Goal: Communication & Community: Participate in discussion

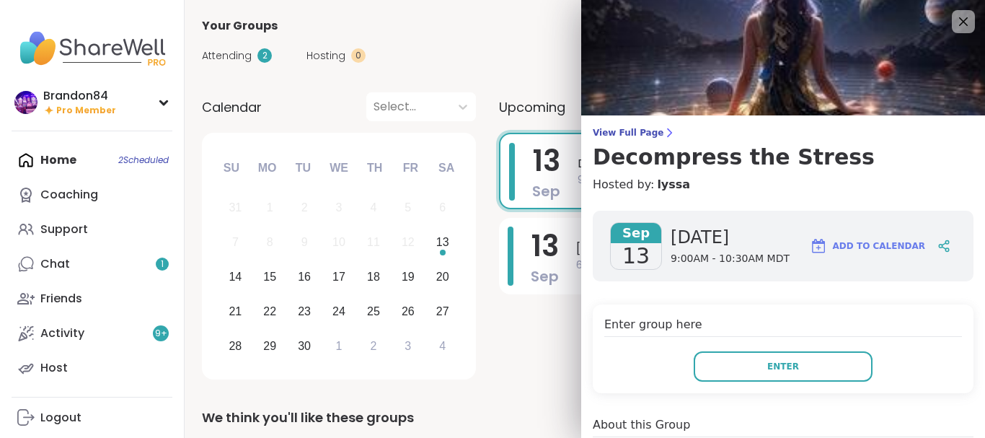
click at [783, 369] on span "Enter" at bounding box center [783, 366] width 32 height 13
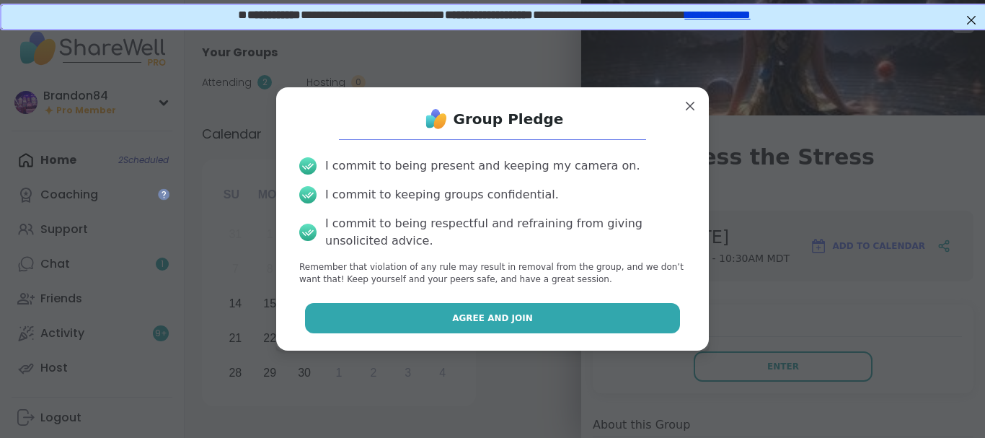
click at [523, 313] on span "Agree and Join" at bounding box center [492, 318] width 81 height 13
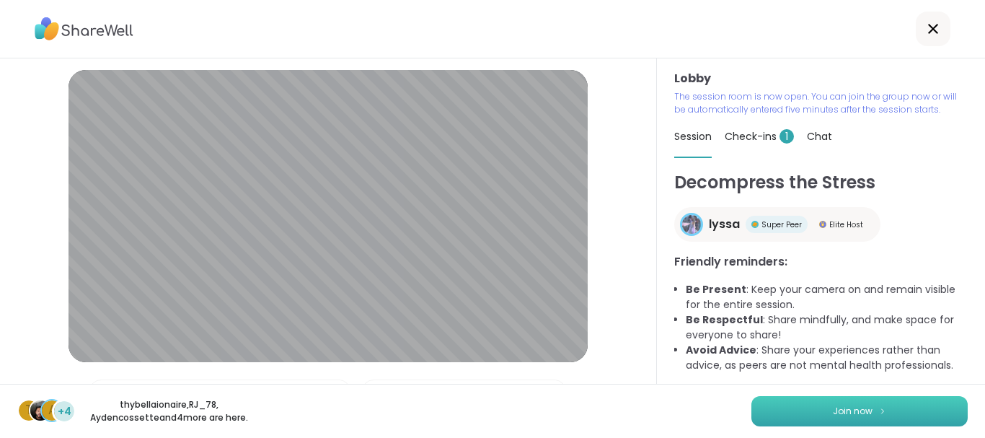
click at [801, 411] on button "Join now" at bounding box center [860, 411] width 216 height 30
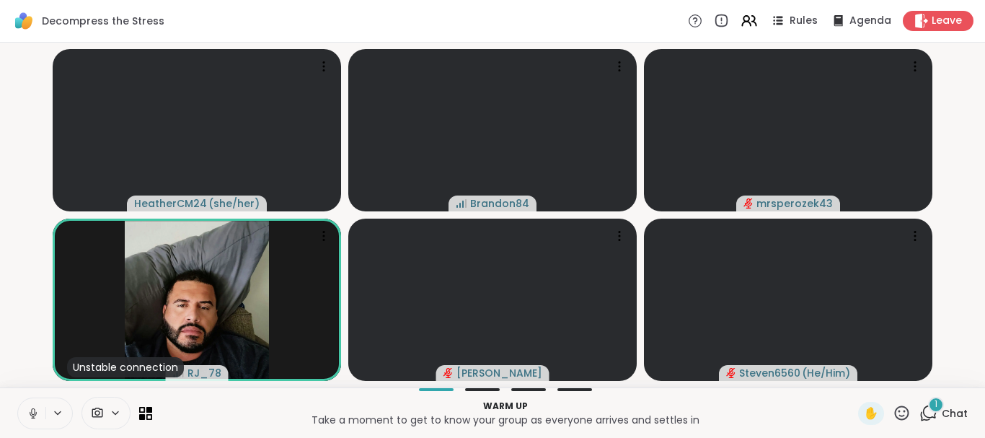
click at [932, 408] on div "1" at bounding box center [936, 405] width 16 height 16
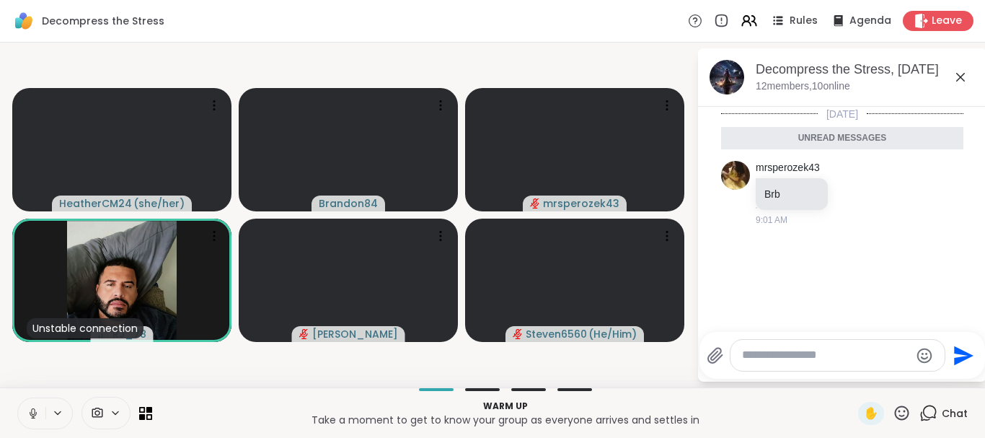
click at [932, 408] on icon at bounding box center [929, 413] width 18 height 18
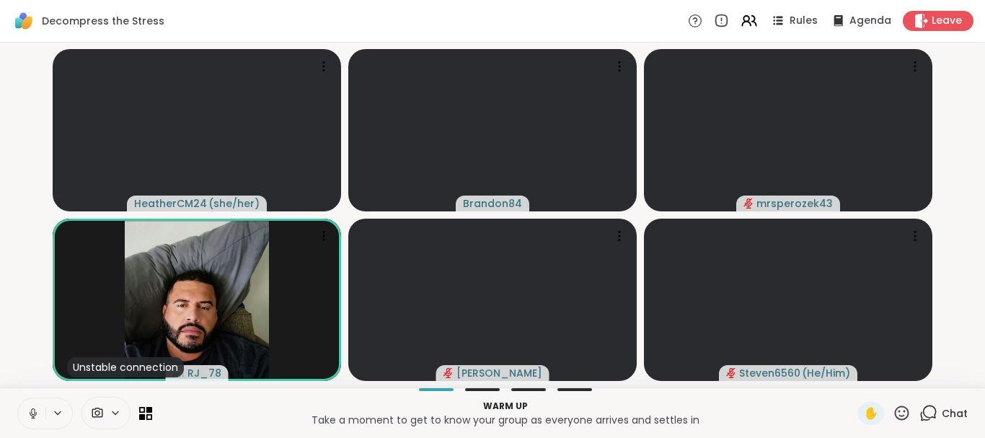
click at [29, 411] on icon at bounding box center [33, 413] width 13 height 13
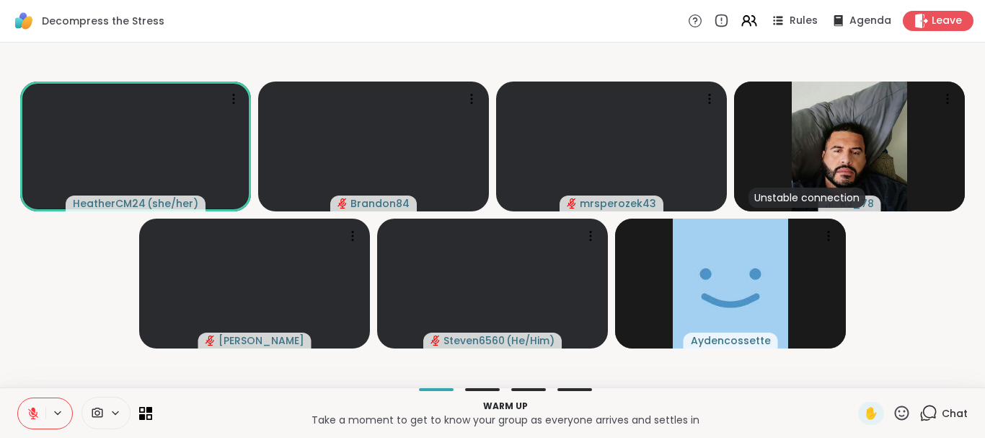
click at [18, 398] on button at bounding box center [31, 413] width 27 height 30
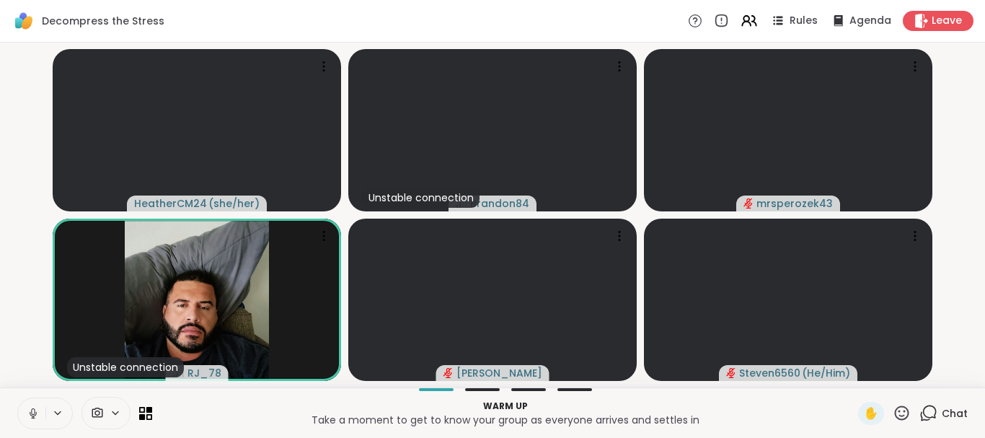
click at [29, 411] on icon at bounding box center [33, 413] width 13 height 13
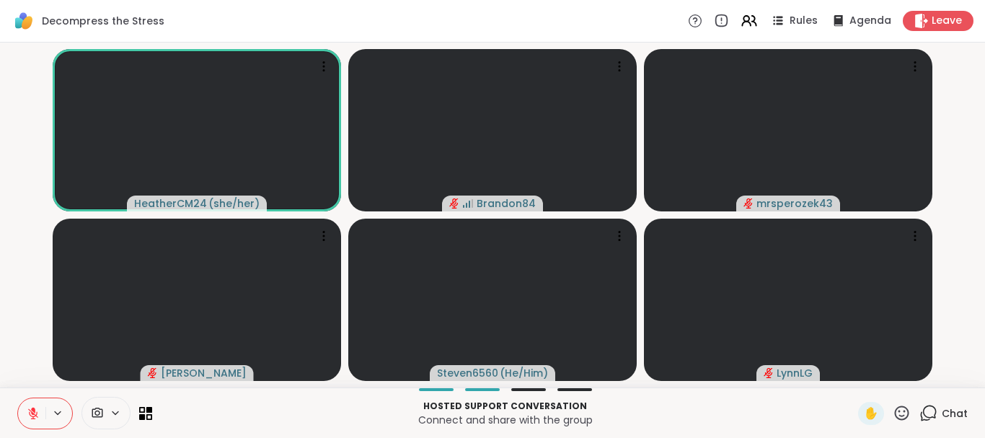
click at [927, 410] on icon at bounding box center [929, 413] width 18 height 18
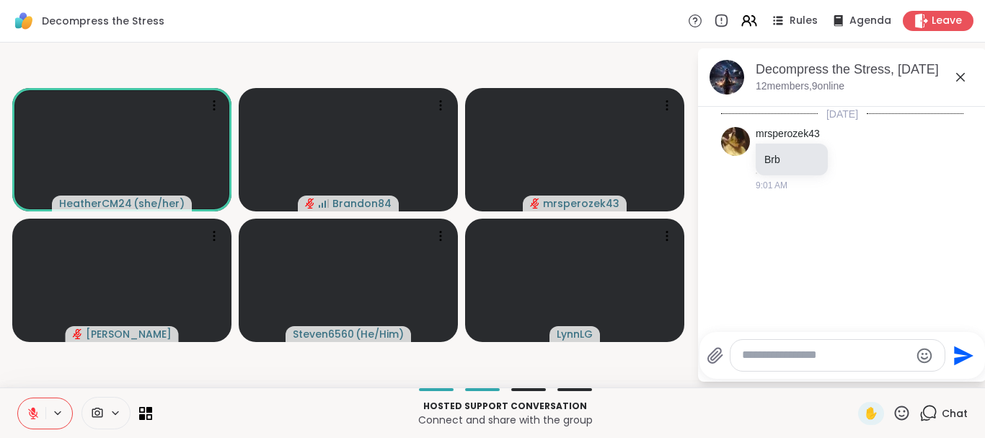
click at [775, 358] on textarea "Type your message" at bounding box center [826, 355] width 168 height 15
type textarea "***"
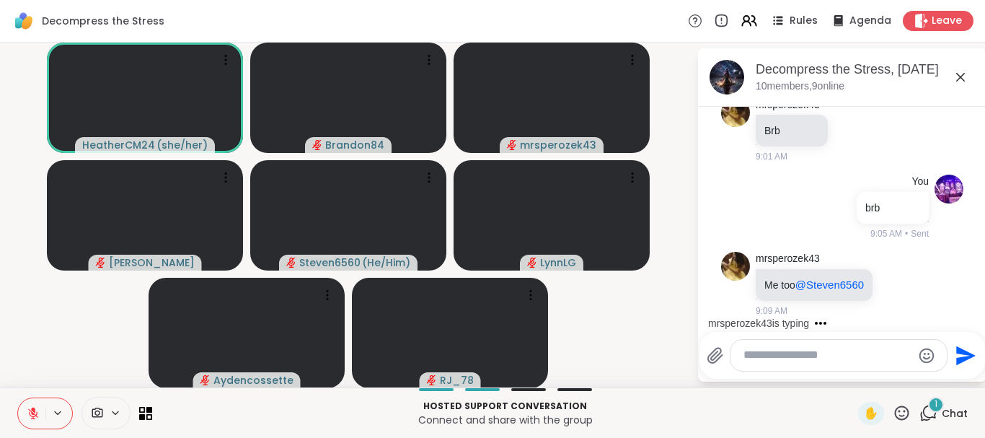
scroll to position [105, 0]
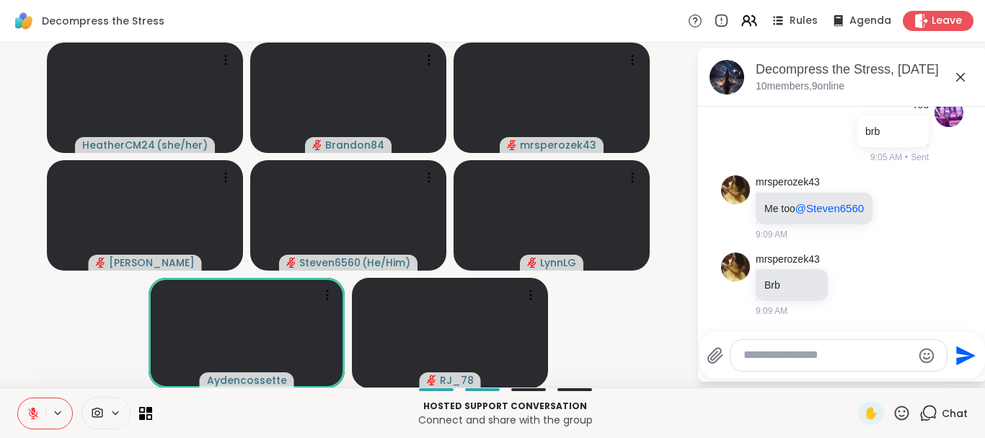
click at [934, 410] on icon at bounding box center [929, 413] width 18 height 18
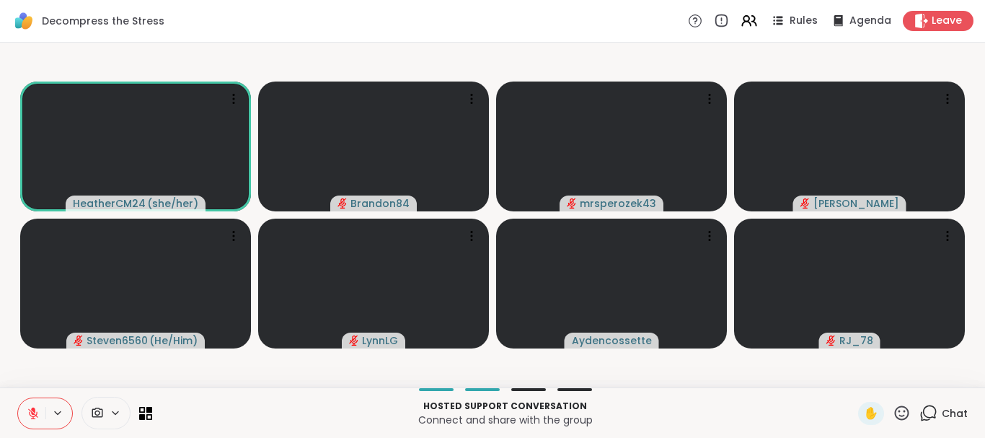
click at [934, 410] on icon at bounding box center [929, 413] width 18 height 18
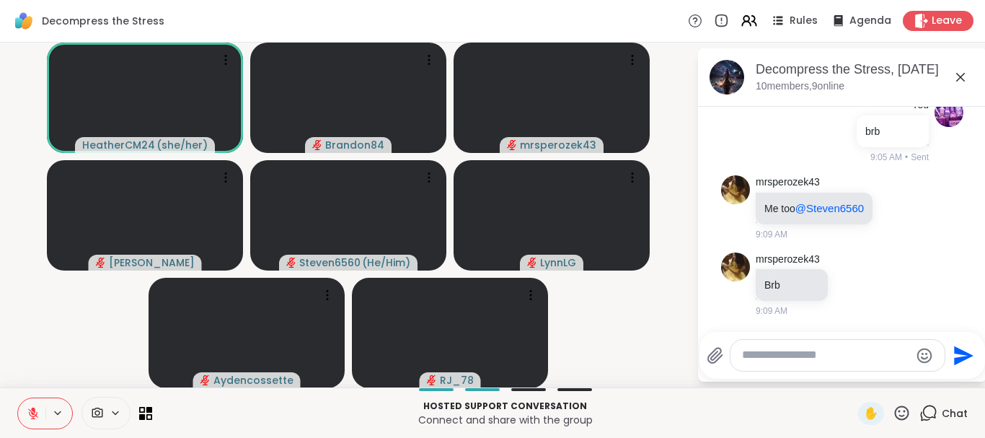
click at [39, 410] on icon at bounding box center [33, 413] width 13 height 13
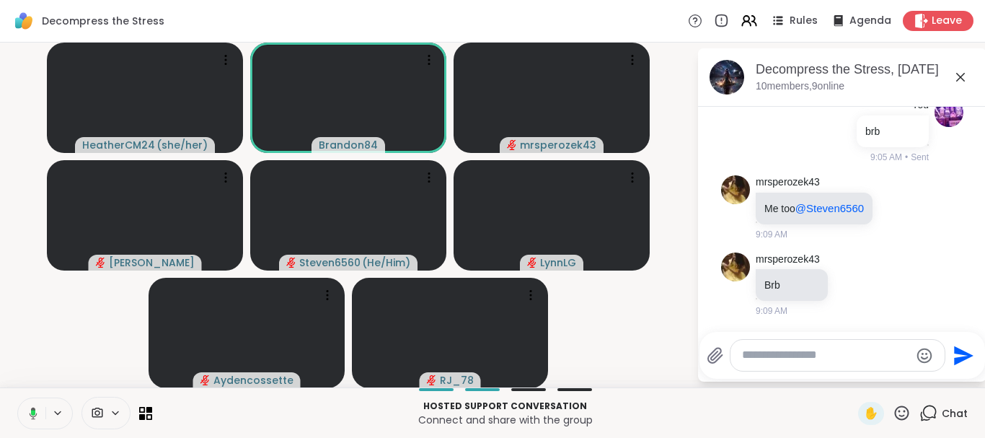
click at [38, 409] on button at bounding box center [31, 413] width 30 height 30
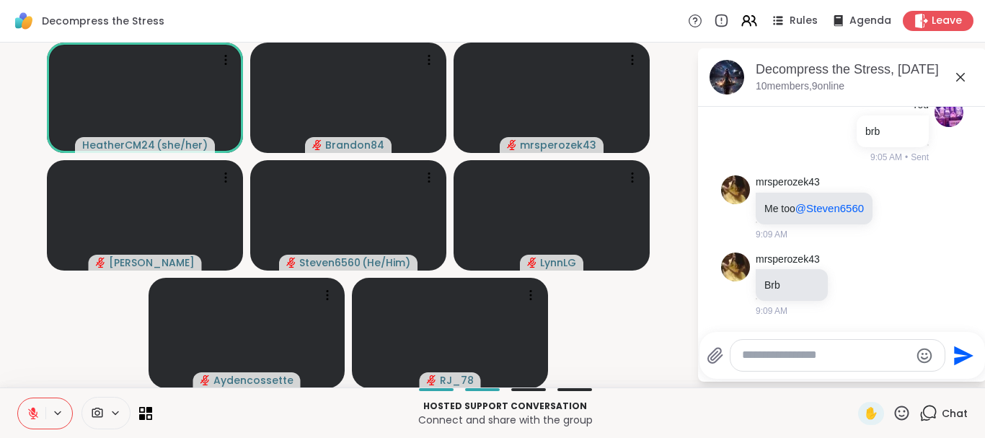
click at [900, 414] on icon at bounding box center [902, 413] width 18 height 18
click at [891, 381] on span "👍" at bounding box center [891, 374] width 14 height 17
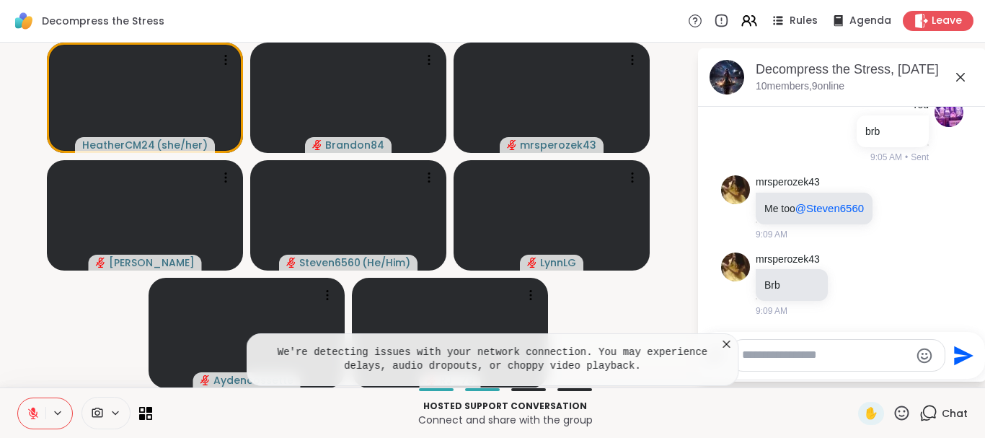
click at [771, 358] on textarea "Type your message" at bounding box center [826, 355] width 168 height 15
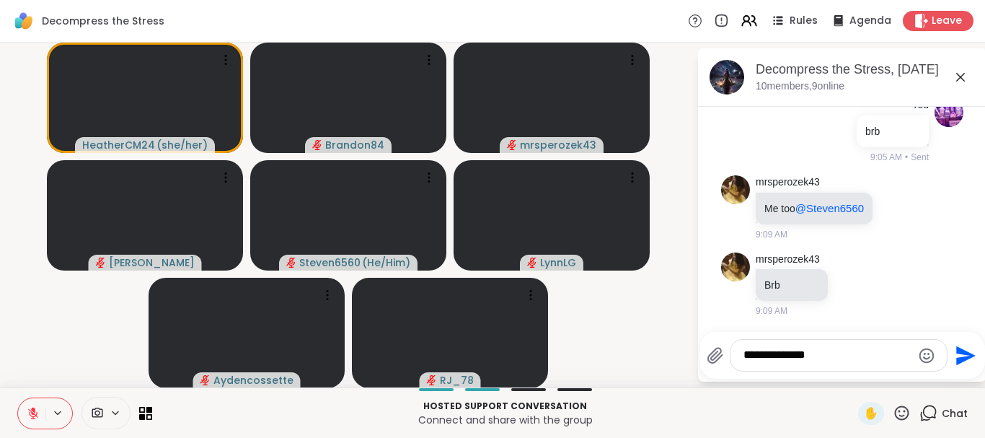
type textarea "**********"
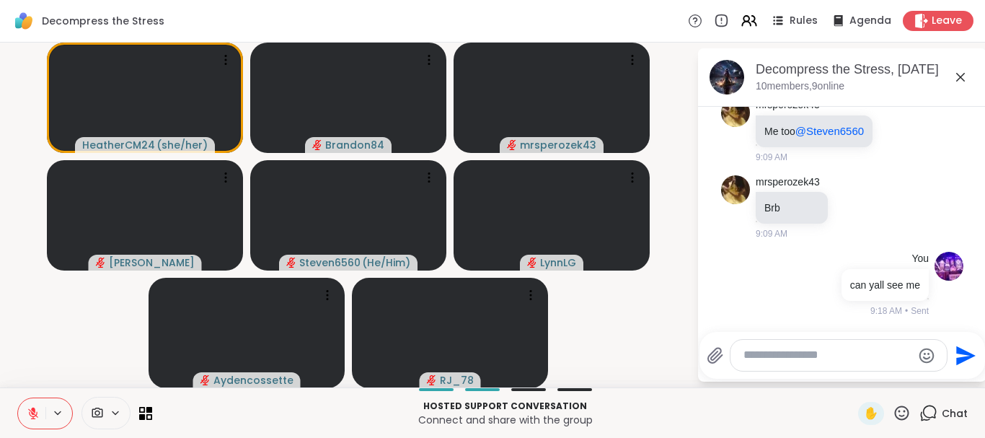
scroll to position [260, 0]
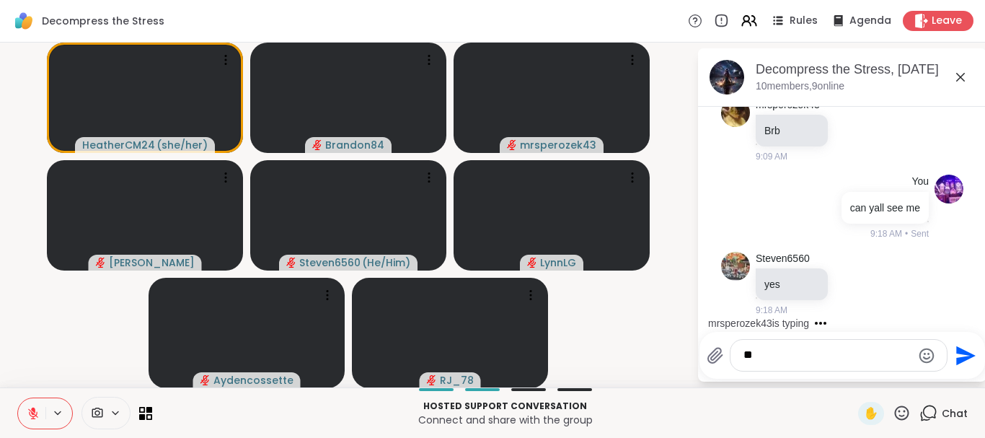
type textarea "***"
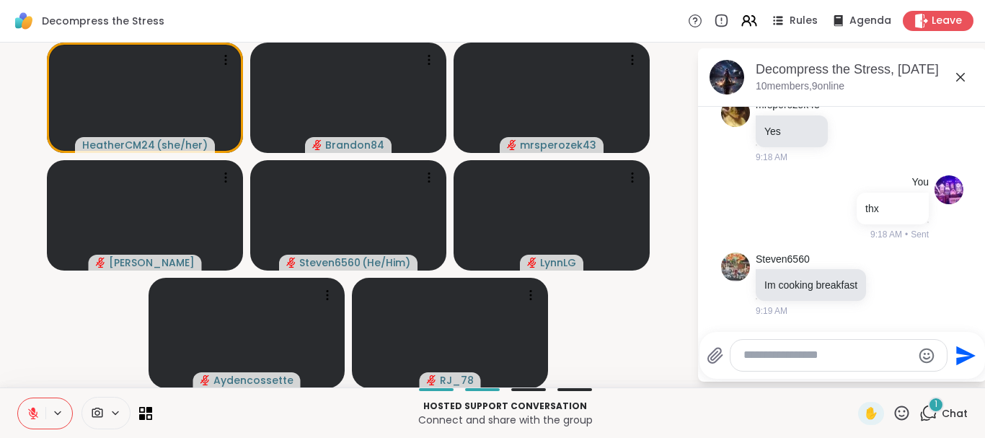
scroll to position [596, 0]
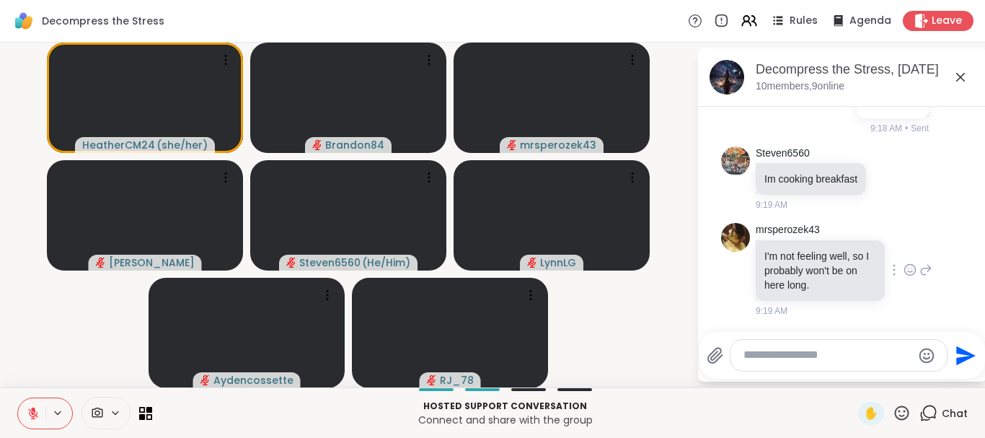
click at [908, 267] on icon at bounding box center [910, 270] width 13 height 14
click at [827, 248] on div "Select Reaction: Sad" at bounding box center [827, 246] width 13 height 13
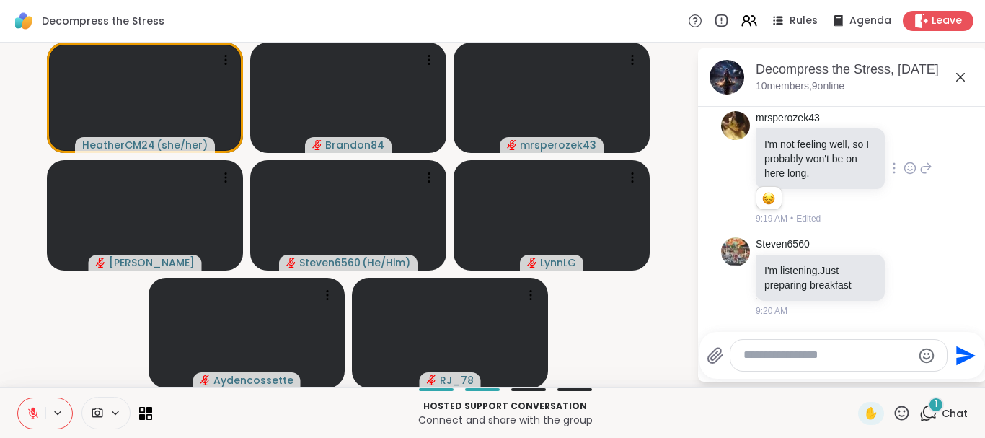
scroll to position [799, 0]
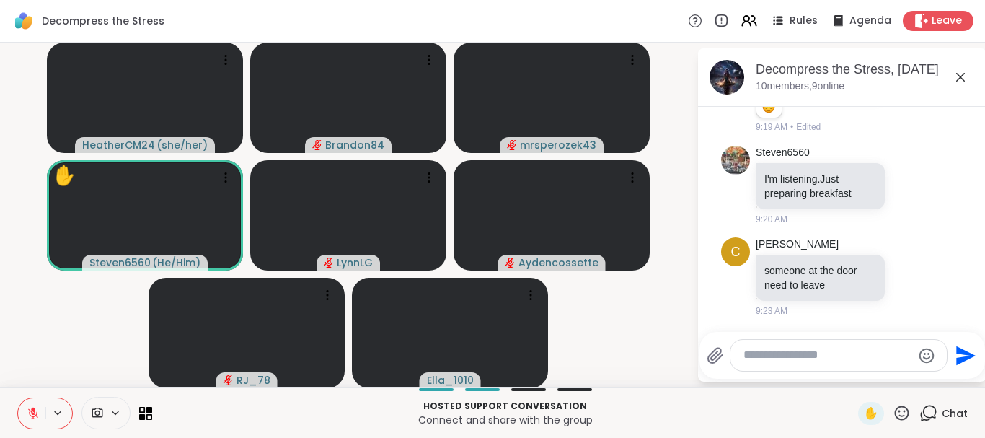
click at [946, 408] on span "Chat" at bounding box center [955, 413] width 26 height 14
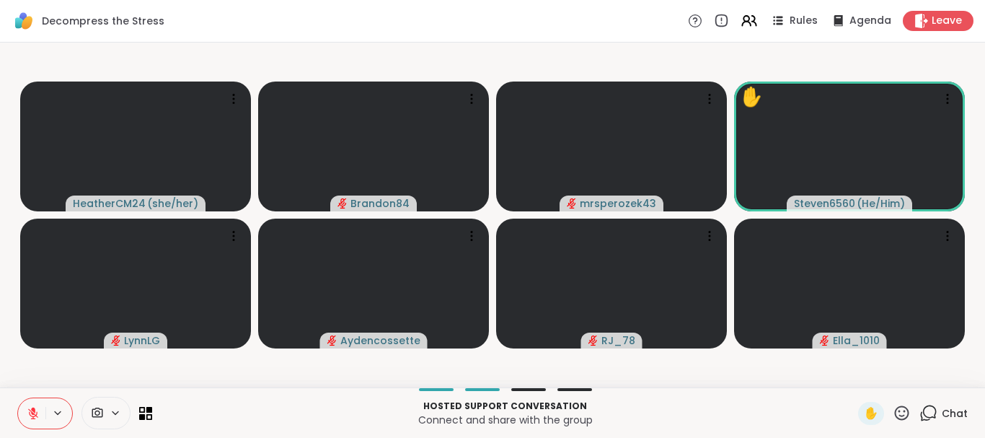
click at [946, 408] on span "Chat" at bounding box center [955, 413] width 26 height 14
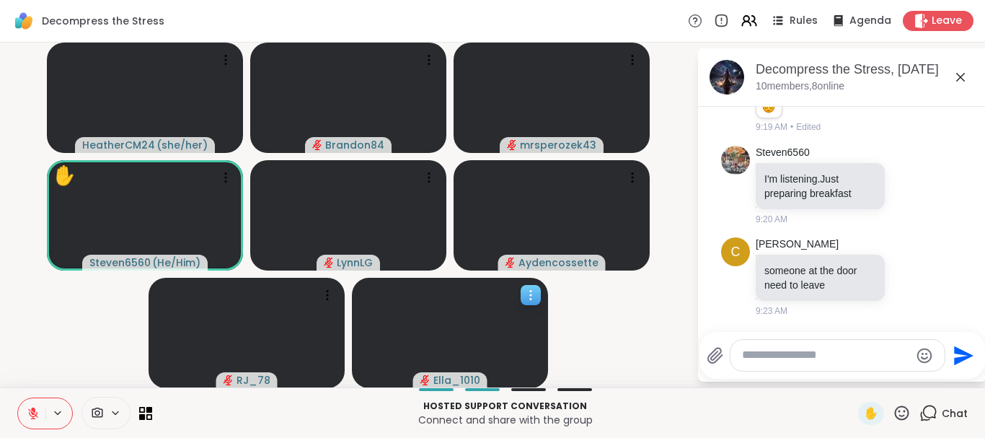
click at [528, 296] on icon at bounding box center [531, 295] width 14 height 14
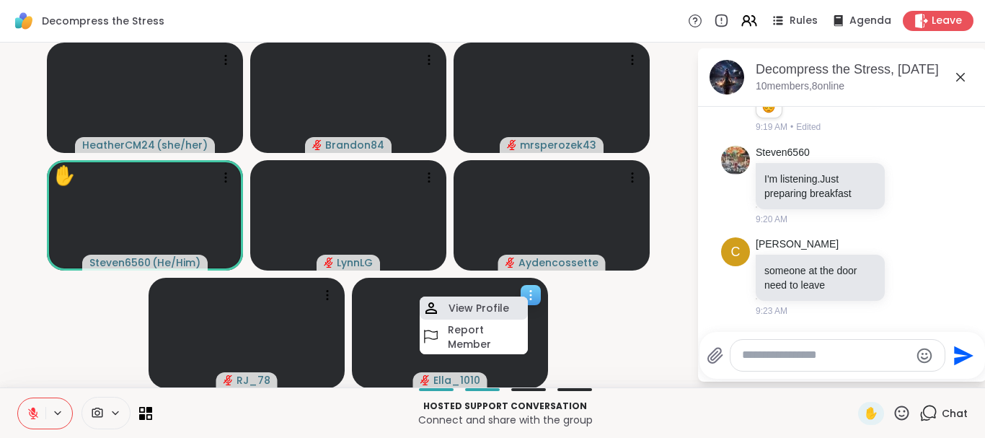
click at [469, 306] on h4 "View Profile" at bounding box center [479, 308] width 61 height 14
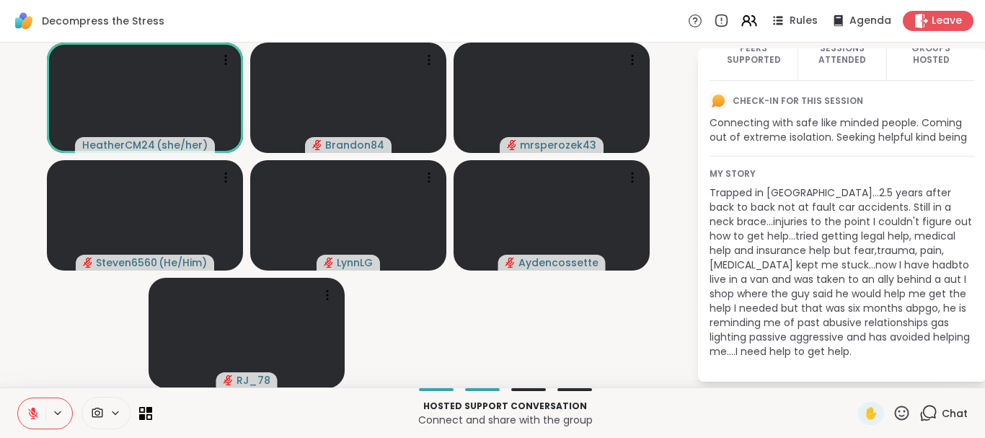
scroll to position [0, 0]
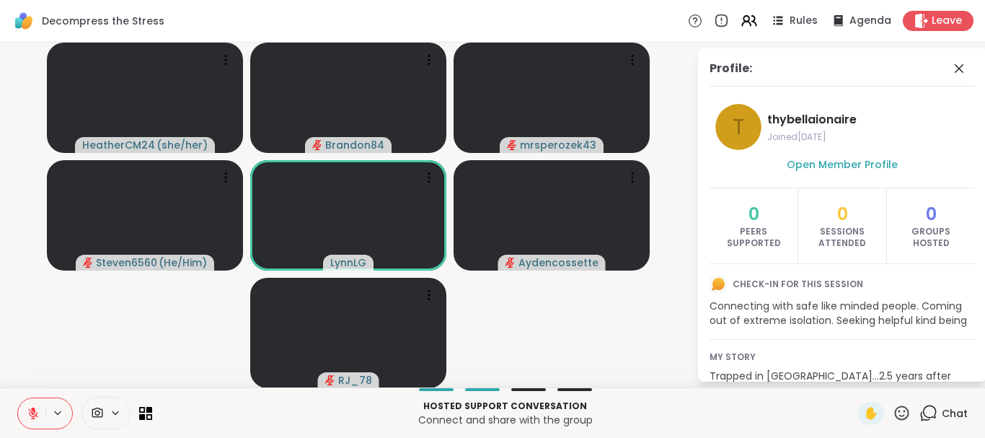
click at [935, 404] on icon at bounding box center [929, 413] width 18 height 18
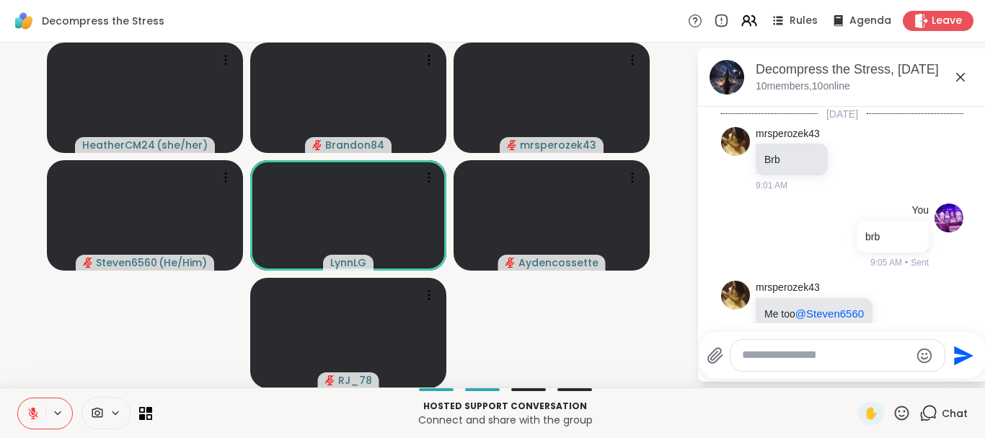
scroll to position [799, 0]
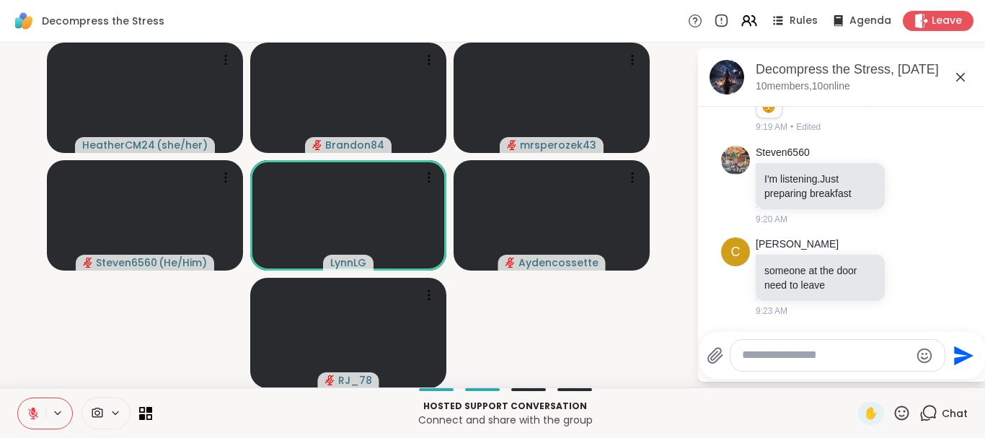
click at [926, 414] on icon at bounding box center [929, 413] width 18 height 18
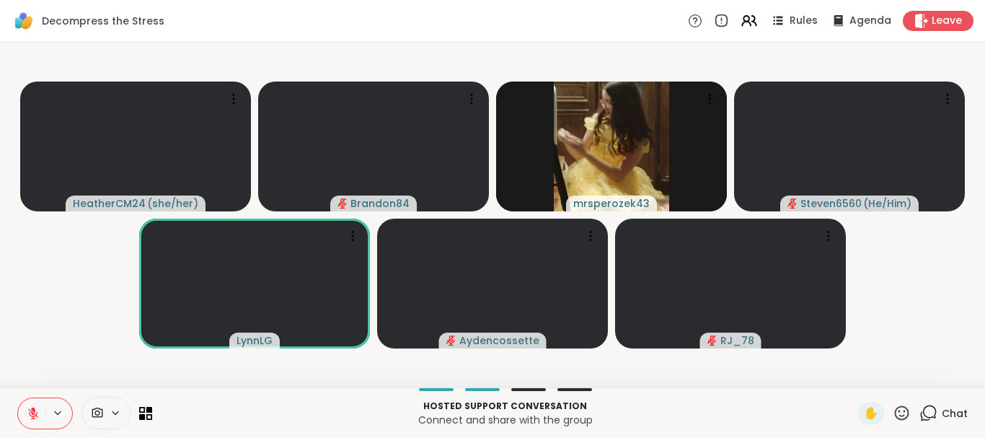
click at [931, 416] on icon at bounding box center [929, 413] width 18 height 18
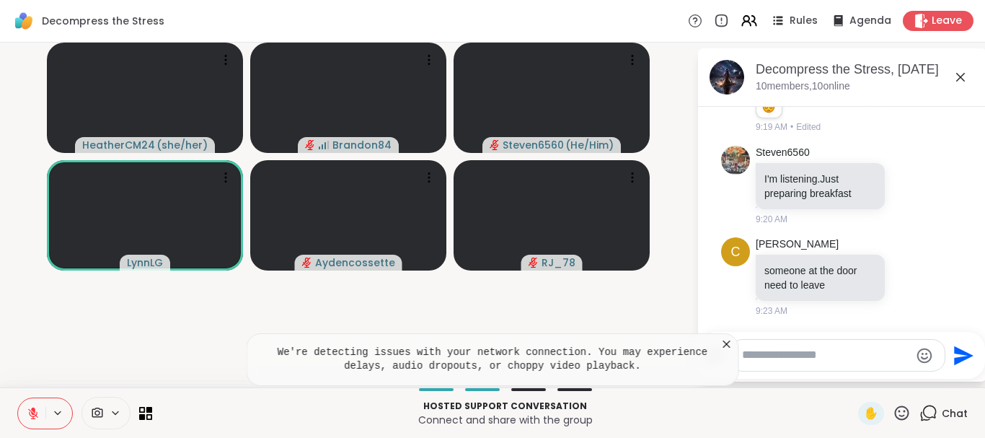
click at [726, 345] on icon at bounding box center [726, 343] width 7 height 7
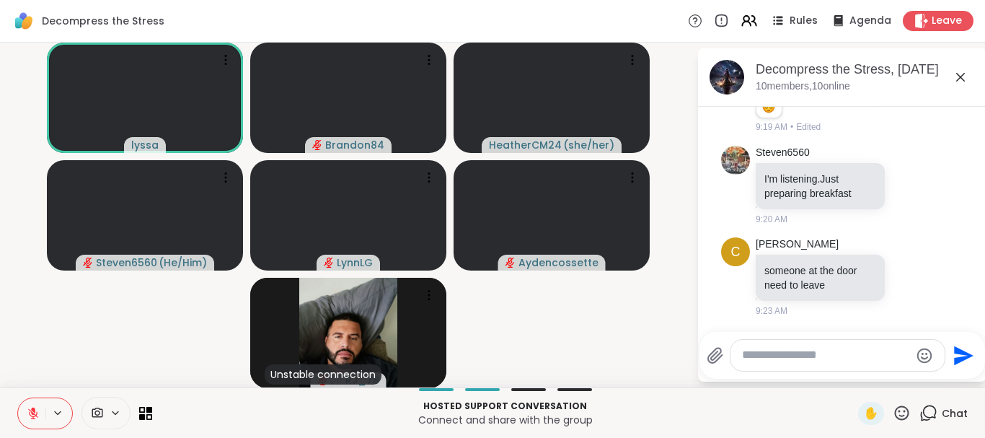
click at [31, 411] on icon at bounding box center [33, 413] width 10 height 10
click at [31, 411] on icon at bounding box center [33, 413] width 13 height 13
click at [31, 411] on icon at bounding box center [33, 413] width 10 height 10
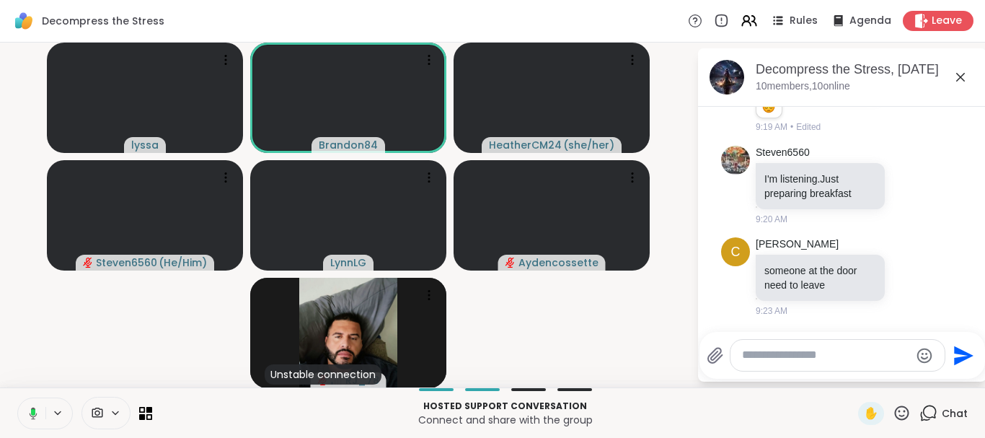
click at [31, 411] on rect at bounding box center [33, 412] width 4 height 6
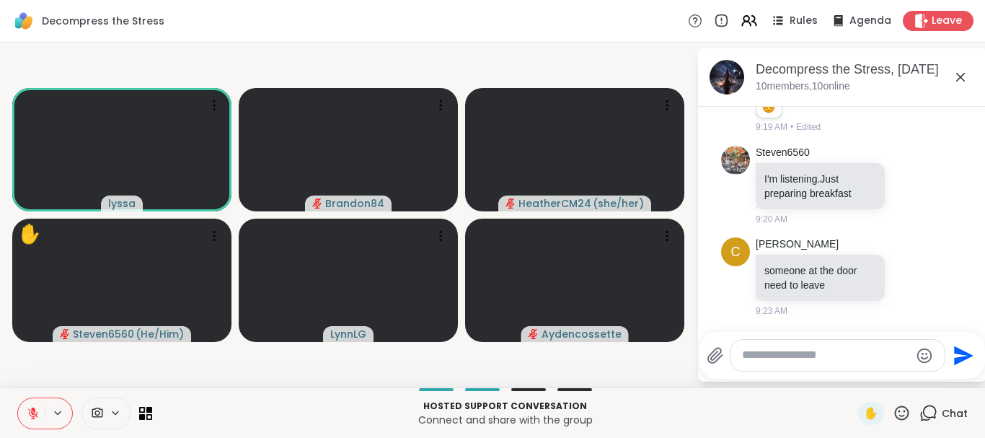
click at [899, 413] on icon at bounding box center [902, 413] width 18 height 18
click at [852, 371] on span "❤️" at bounding box center [859, 374] width 14 height 17
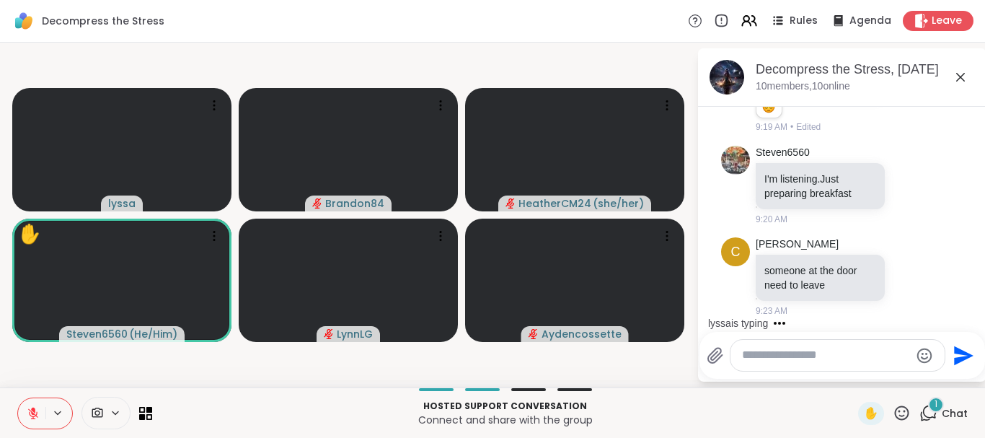
scroll to position [904, 0]
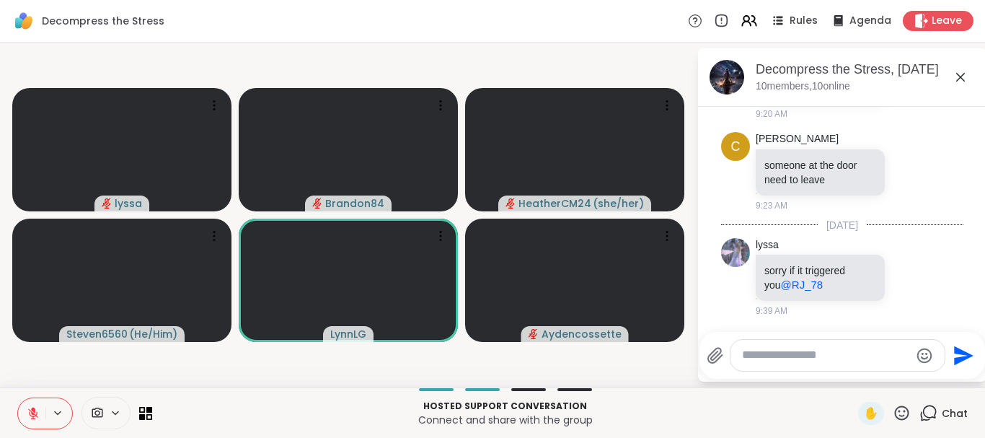
click at [764, 359] on textarea "Type your message" at bounding box center [826, 355] width 168 height 15
type textarea "*"
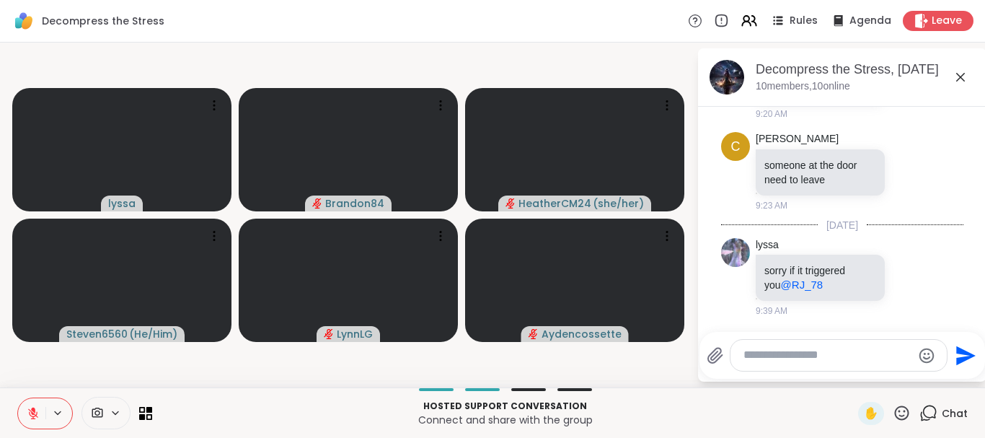
click at [36, 407] on icon at bounding box center [33, 413] width 13 height 13
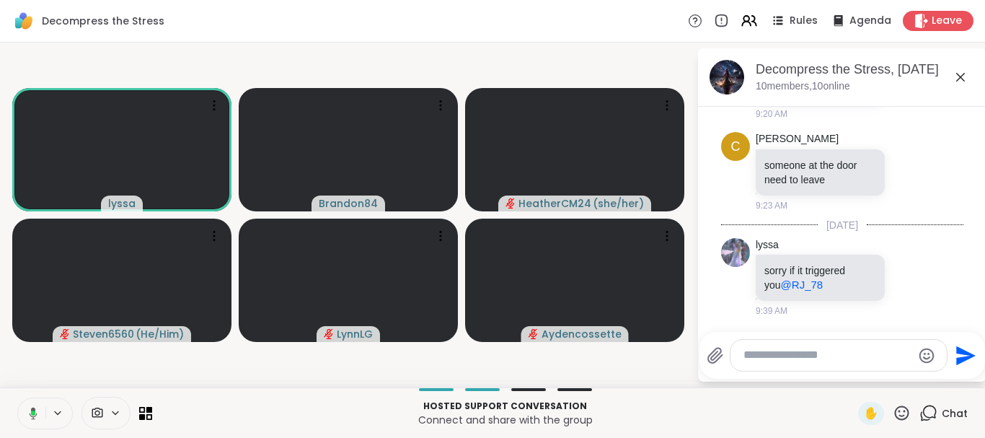
click at [16, 398] on button at bounding box center [31, 413] width 30 height 30
click at [18, 398] on button at bounding box center [31, 413] width 27 height 30
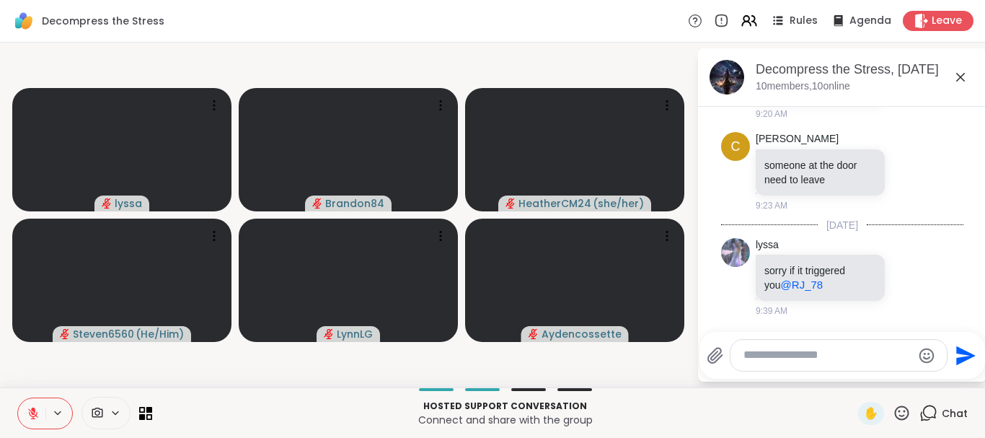
click at [36, 407] on icon at bounding box center [33, 413] width 13 height 13
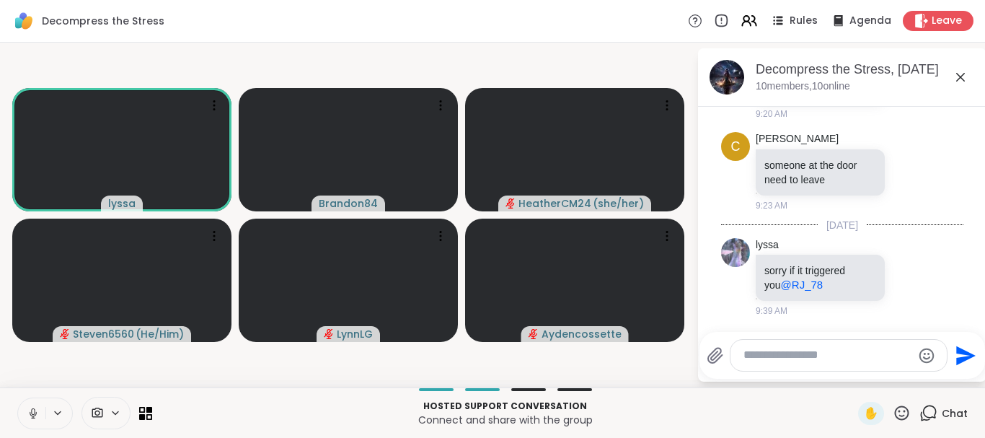
click at [36, 407] on icon at bounding box center [33, 413] width 13 height 13
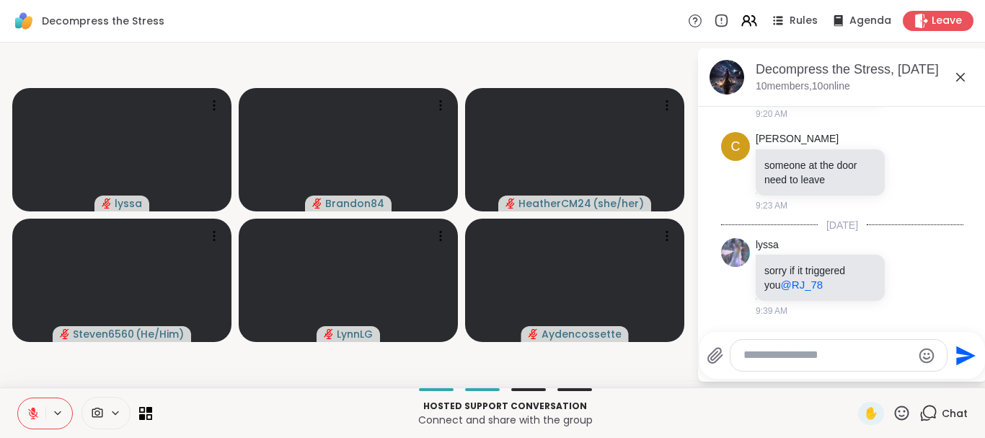
click at [18, 398] on button at bounding box center [31, 413] width 27 height 30
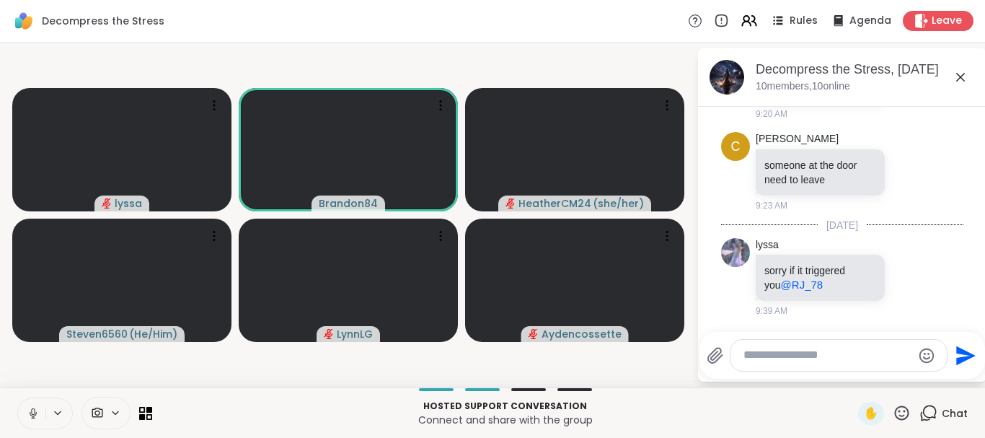
click at [18, 398] on button at bounding box center [31, 413] width 27 height 30
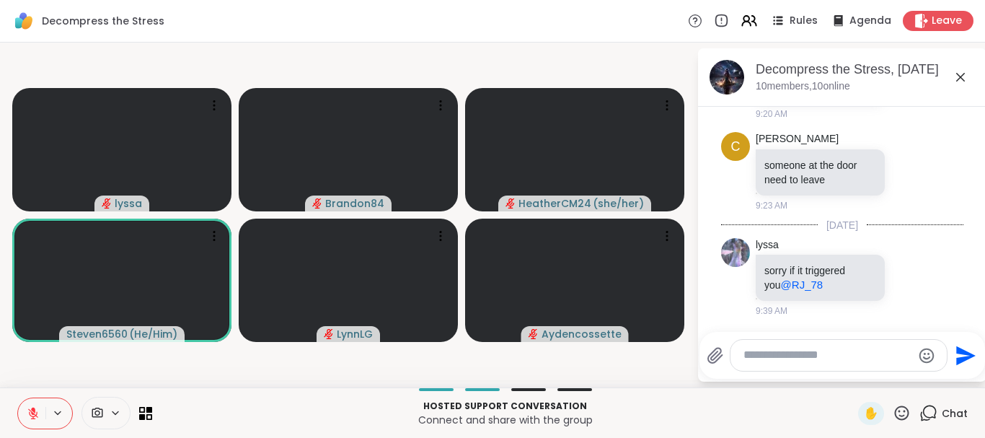
click at [762, 342] on div at bounding box center [839, 355] width 216 height 31
click at [759, 361] on textarea "Type your message" at bounding box center [828, 355] width 168 height 15
type textarea "***"
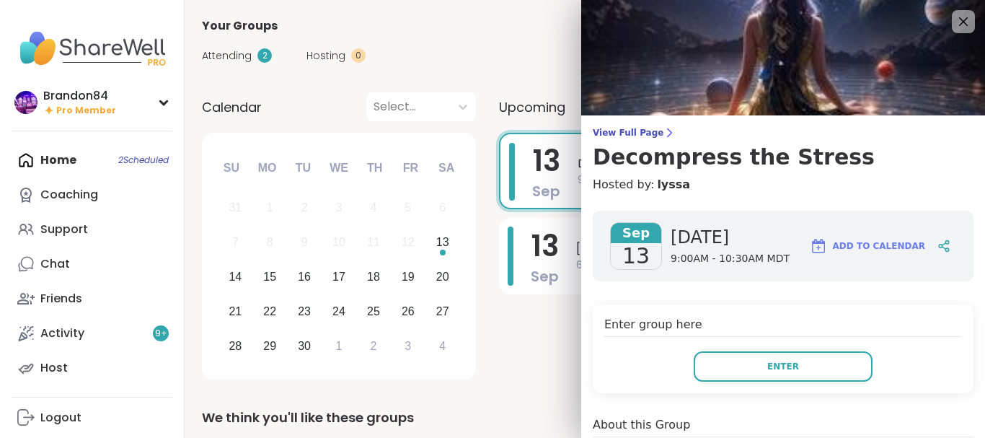
click at [786, 371] on span "Enter" at bounding box center [783, 366] width 32 height 13
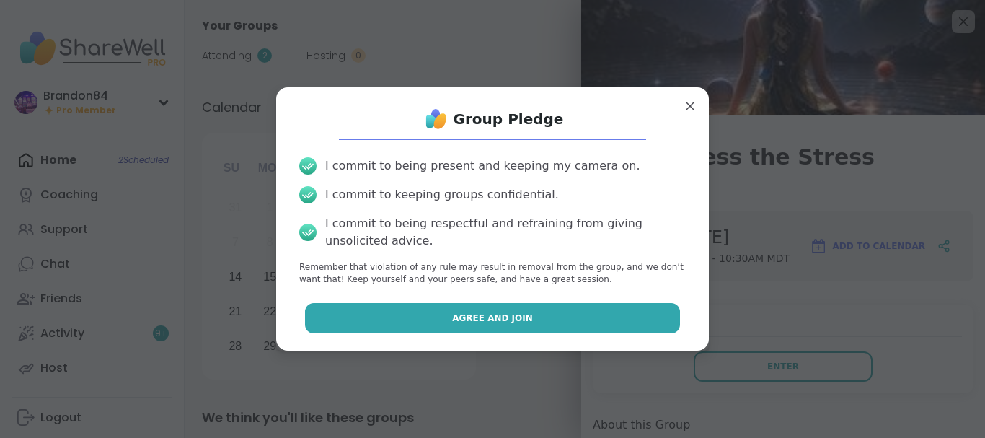
click at [585, 309] on button "Agree and Join" at bounding box center [493, 318] width 376 height 30
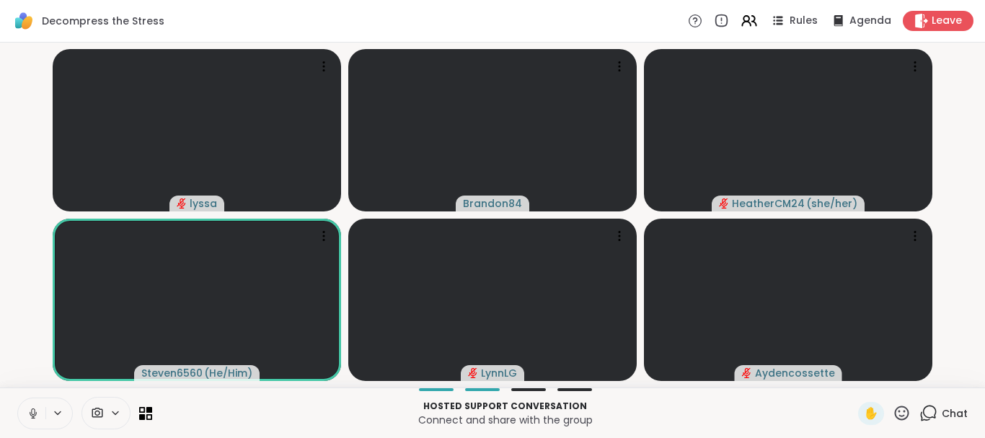
click at [30, 405] on button at bounding box center [31, 413] width 27 height 30
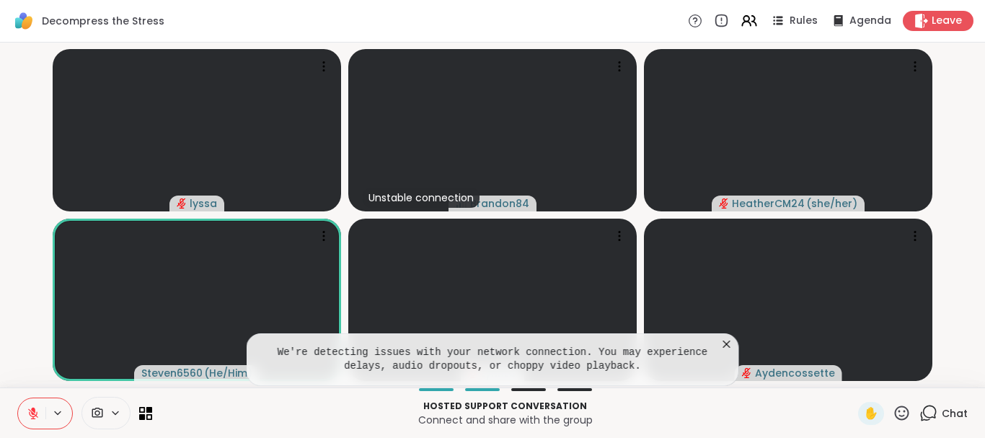
click at [30, 409] on icon at bounding box center [33, 413] width 13 height 13
click at [726, 345] on icon at bounding box center [726, 343] width 7 height 7
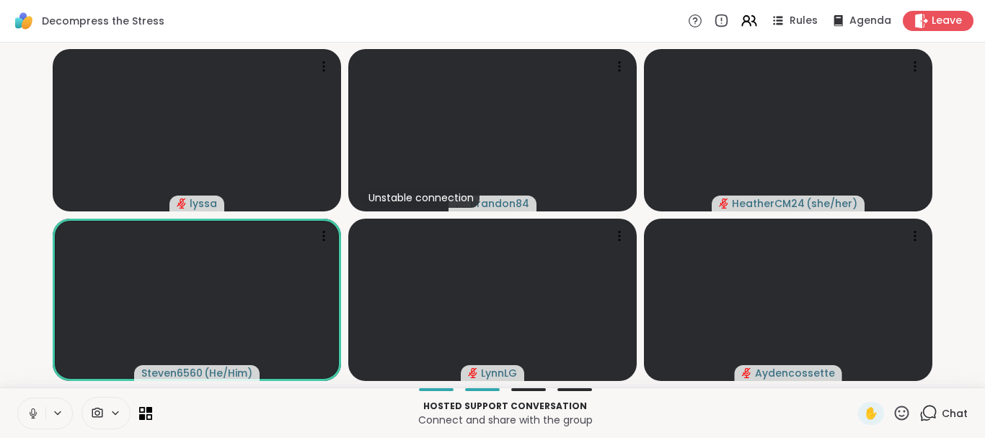
click at [35, 414] on icon at bounding box center [33, 413] width 13 height 13
click at [917, 415] on div "✋ Chat" at bounding box center [913, 413] width 110 height 23
click at [899, 414] on icon at bounding box center [902, 413] width 18 height 18
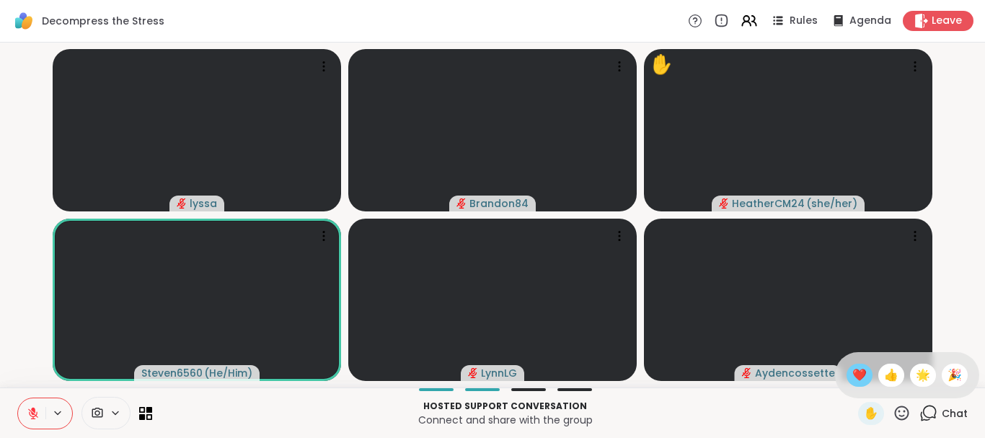
click at [852, 372] on span "❤️" at bounding box center [859, 374] width 14 height 17
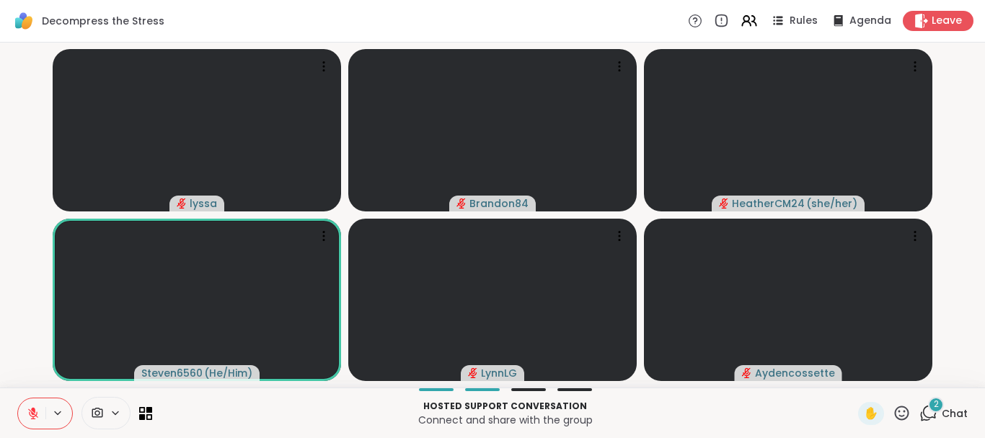
click at [933, 405] on div "2" at bounding box center [936, 405] width 16 height 16
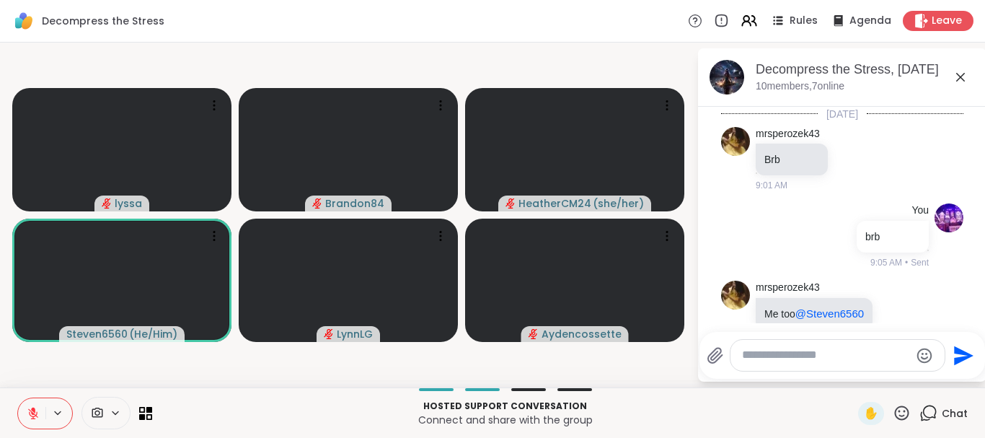
scroll to position [1256, 0]
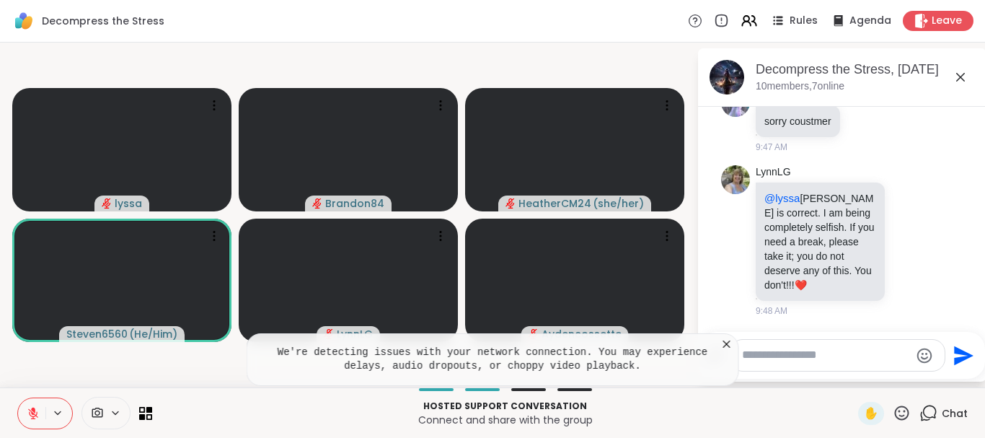
click at [970, 195] on li "LynnLG @lyssa Stephen is correct. I am being completely selfish. If you need a …" at bounding box center [843, 241] width 262 height 164
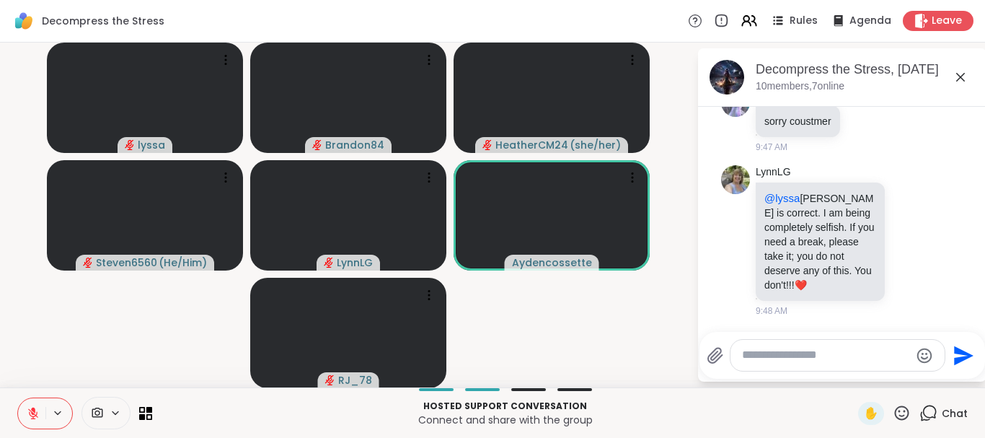
click at [30, 410] on icon at bounding box center [33, 413] width 13 height 13
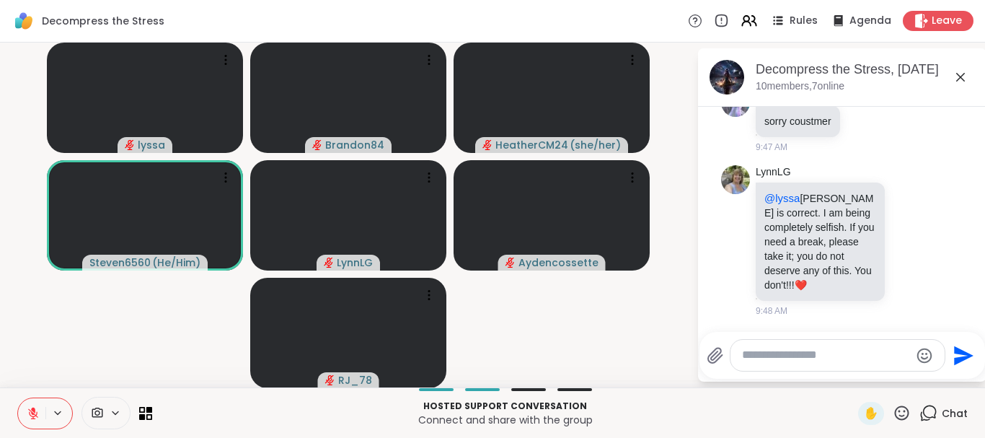
click at [30, 410] on icon at bounding box center [33, 413] width 13 height 13
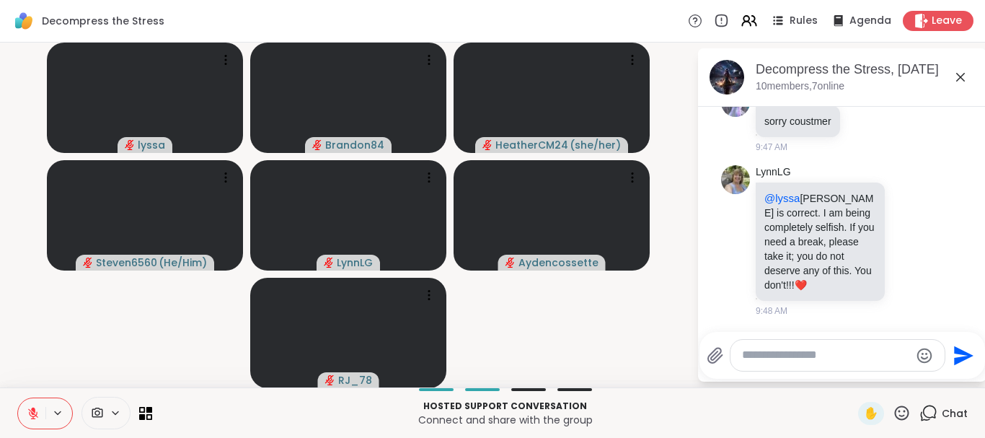
click at [27, 413] on icon at bounding box center [33, 413] width 13 height 13
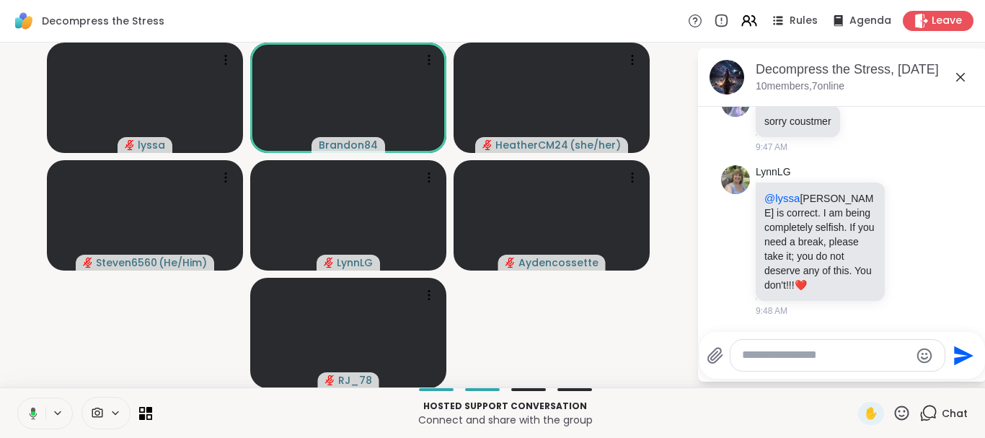
click at [16, 398] on button at bounding box center [31, 413] width 30 height 30
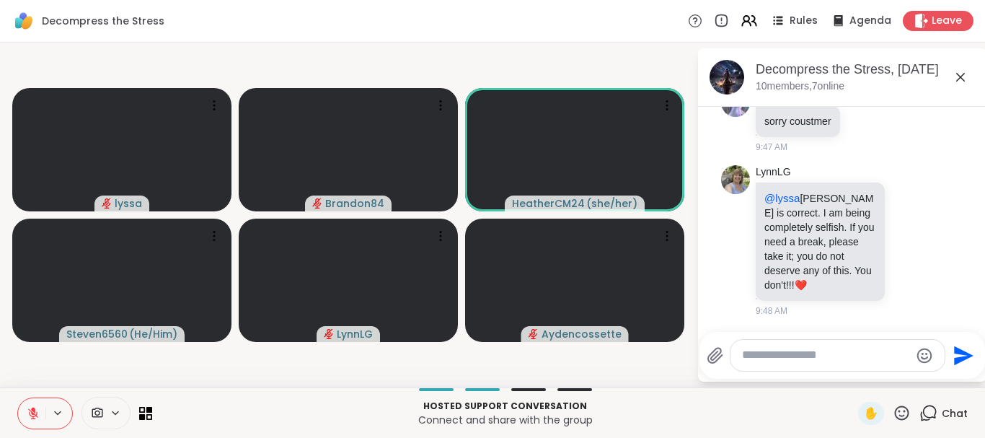
click at [27, 413] on icon at bounding box center [33, 413] width 13 height 13
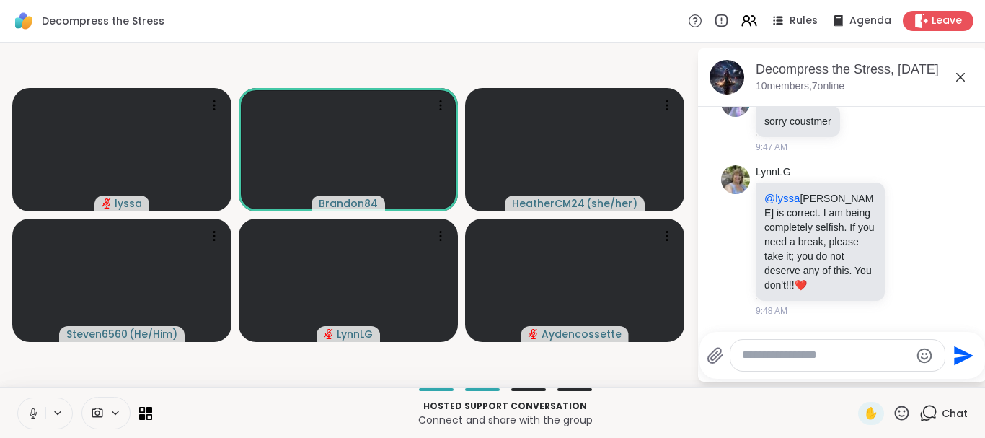
click at [18, 398] on button at bounding box center [31, 413] width 27 height 30
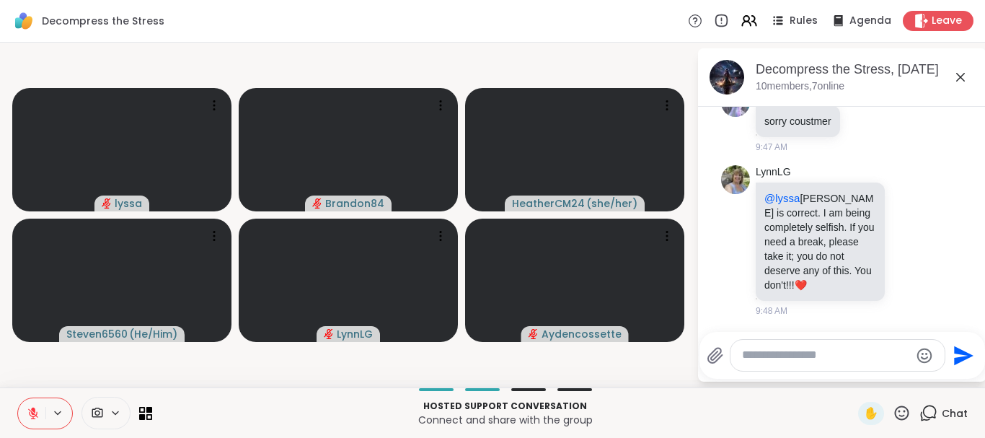
click at [18, 398] on button at bounding box center [31, 413] width 27 height 30
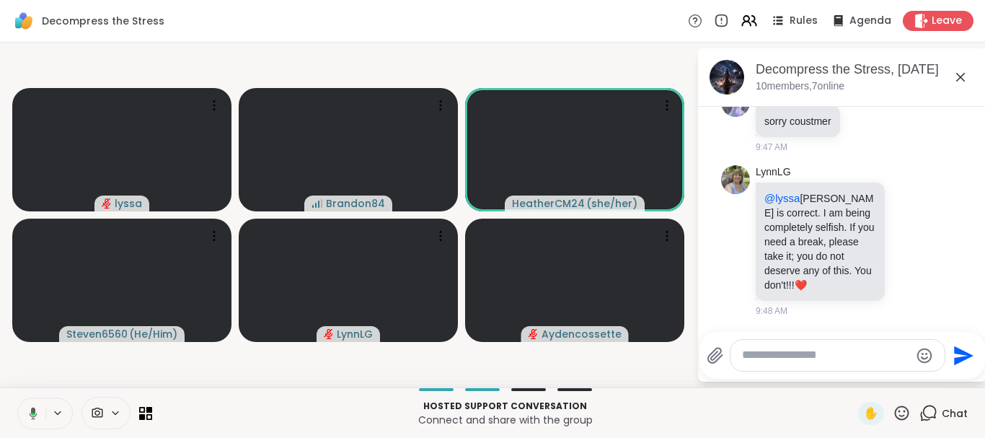
click at [16, 398] on button at bounding box center [31, 413] width 30 height 30
click at [18, 398] on button at bounding box center [31, 413] width 27 height 30
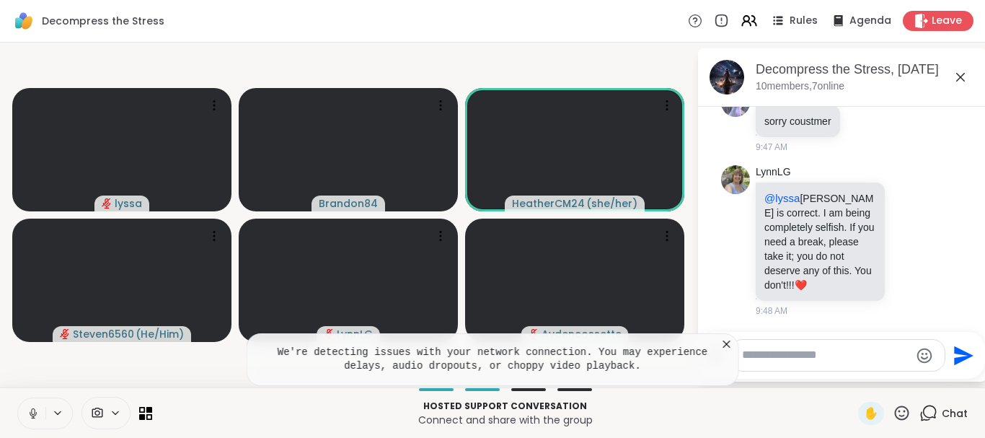
click at [18, 398] on button at bounding box center [31, 413] width 27 height 30
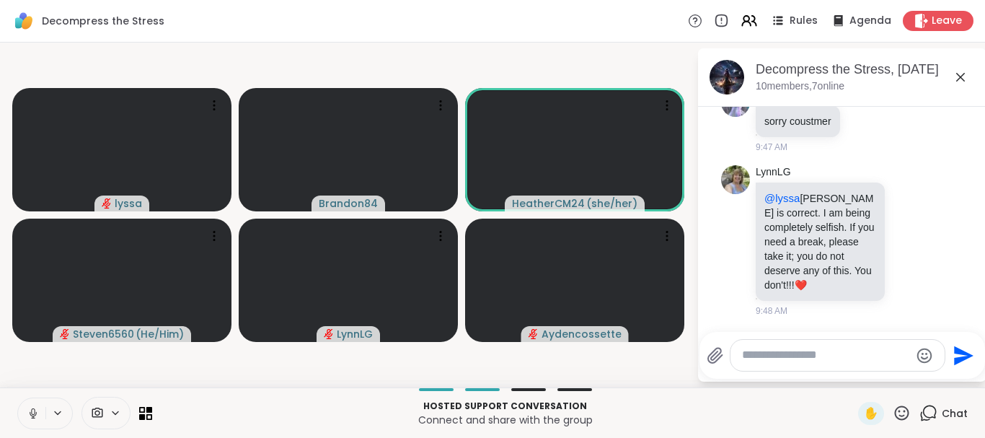
click at [27, 413] on icon at bounding box center [33, 413] width 13 height 13
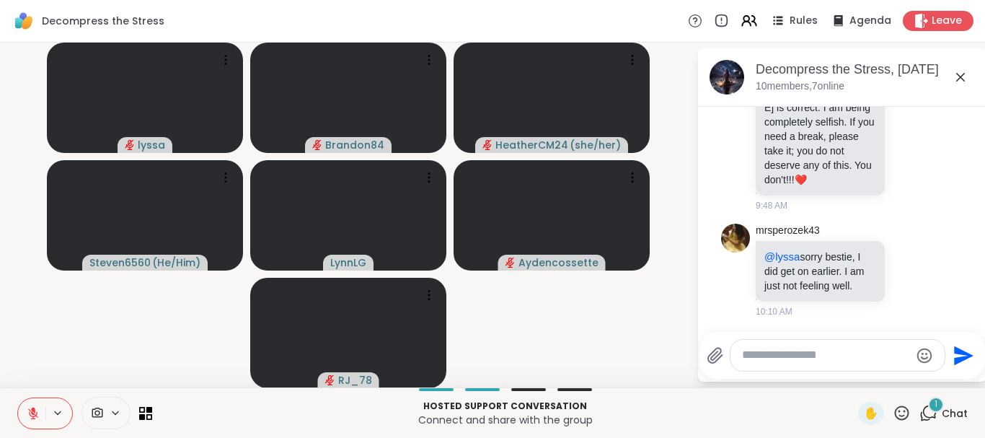
scroll to position [1404, 0]
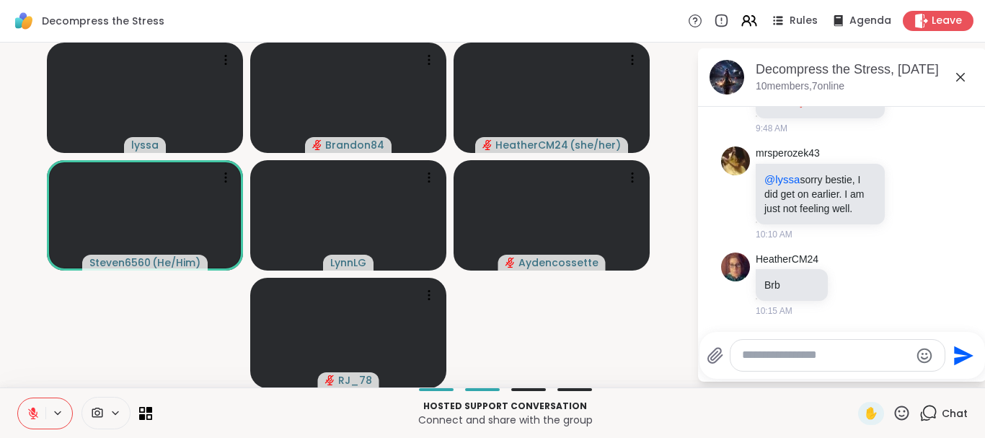
click at [30, 418] on icon at bounding box center [33, 413] width 13 height 13
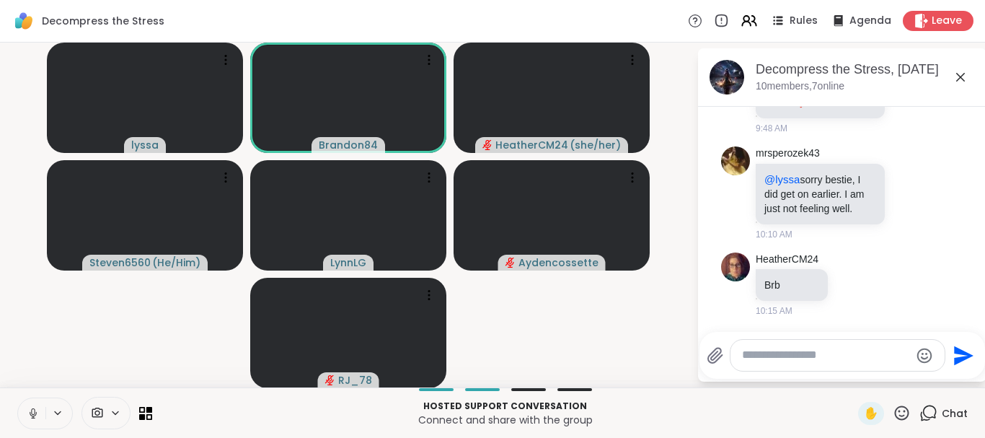
click at [18, 398] on button at bounding box center [31, 413] width 27 height 30
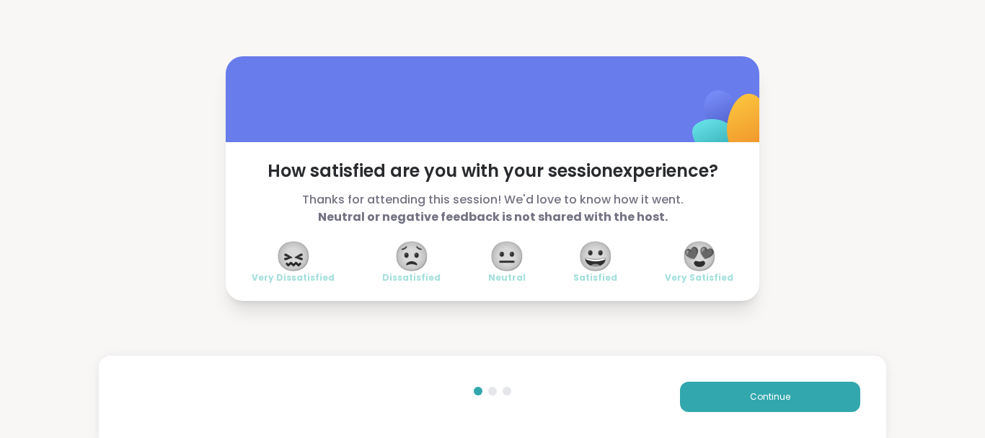
click at [697, 255] on span "😍" at bounding box center [700, 256] width 36 height 26
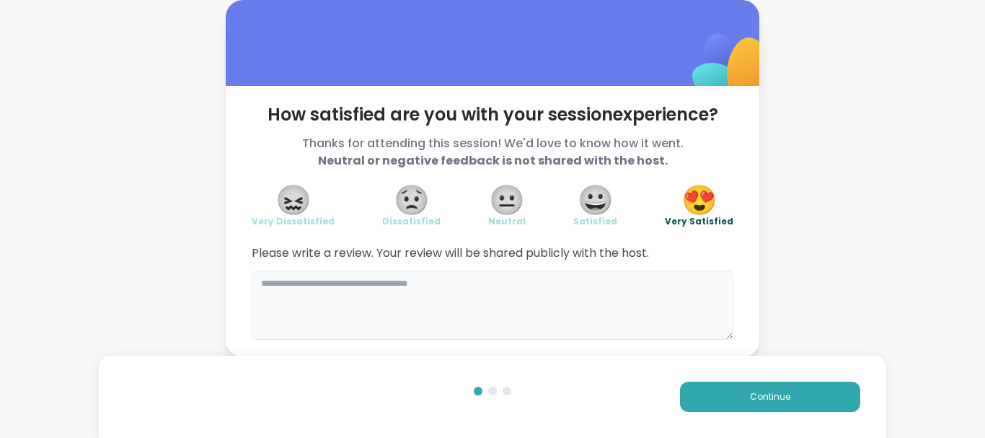
click at [468, 305] on textarea at bounding box center [493, 304] width 482 height 69
click at [276, 285] on textarea "*******" at bounding box center [493, 304] width 482 height 69
click at [276, 280] on textarea "*******" at bounding box center [493, 304] width 482 height 69
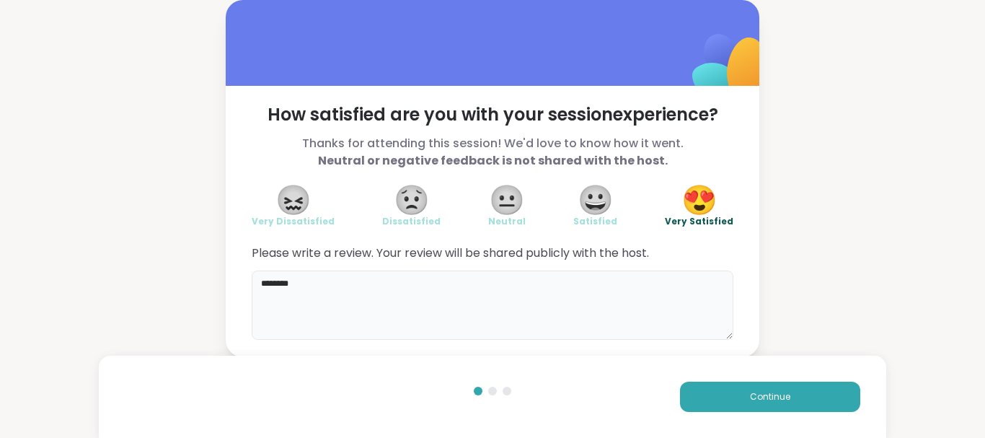
click at [281, 282] on textarea "*******" at bounding box center [493, 304] width 482 height 69
click at [283, 278] on textarea "******" at bounding box center [493, 304] width 482 height 69
click at [297, 290] on textarea "******" at bounding box center [493, 304] width 482 height 69
click at [312, 283] on textarea "**********" at bounding box center [493, 304] width 482 height 69
click at [435, 285] on textarea "**********" at bounding box center [493, 304] width 482 height 69
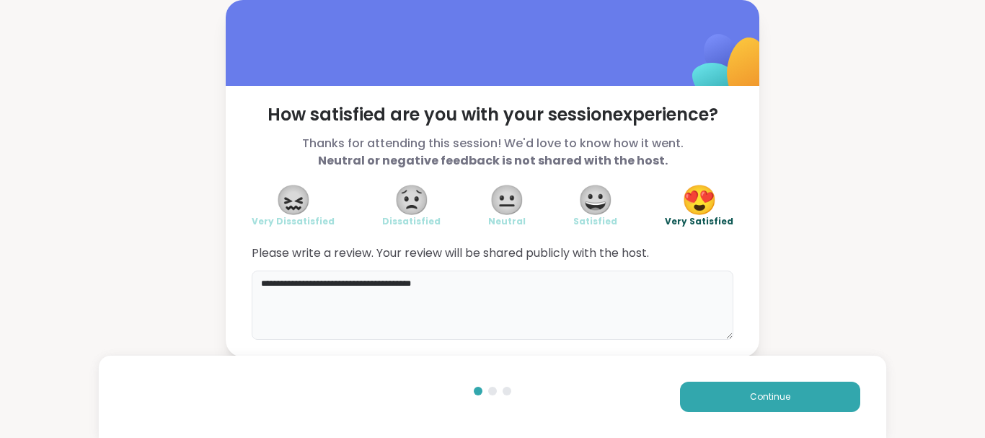
click at [451, 280] on textarea "**********" at bounding box center [493, 304] width 482 height 69
type textarea "**********"
click at [790, 401] on button "Continue" at bounding box center [770, 397] width 180 height 30
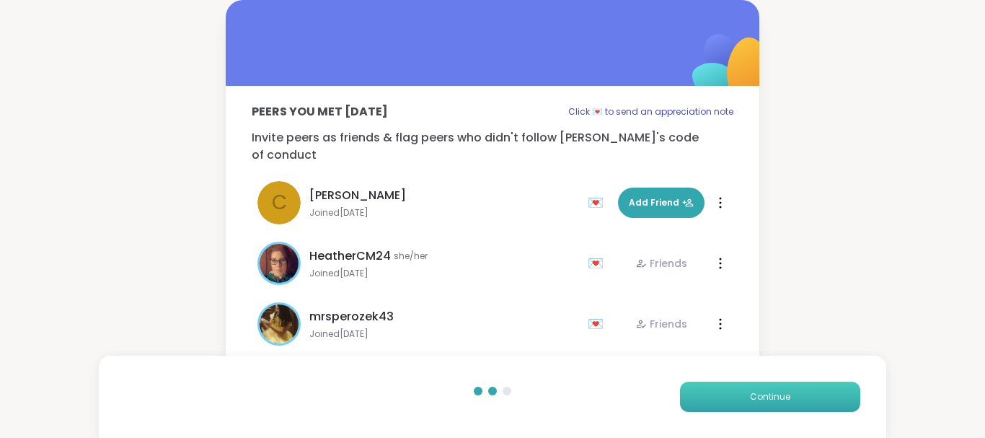
click at [790, 401] on button "Continue" at bounding box center [770, 397] width 180 height 30
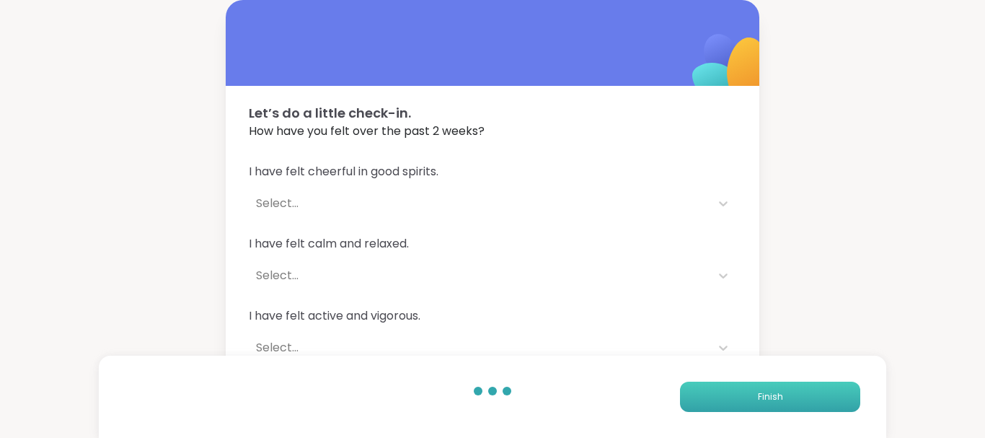
click at [790, 401] on button "Finish" at bounding box center [770, 397] width 180 height 30
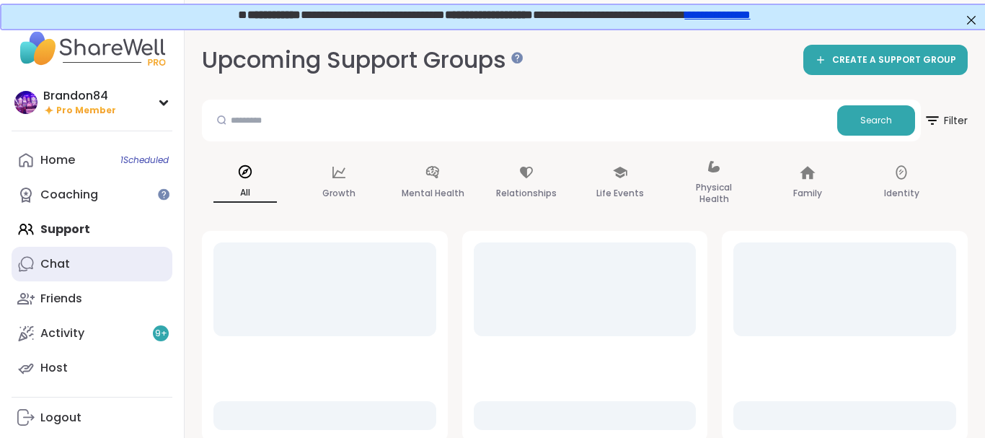
click at [65, 268] on div "Chat" at bounding box center [55, 264] width 30 height 16
